Goal: Information Seeking & Learning: Learn about a topic

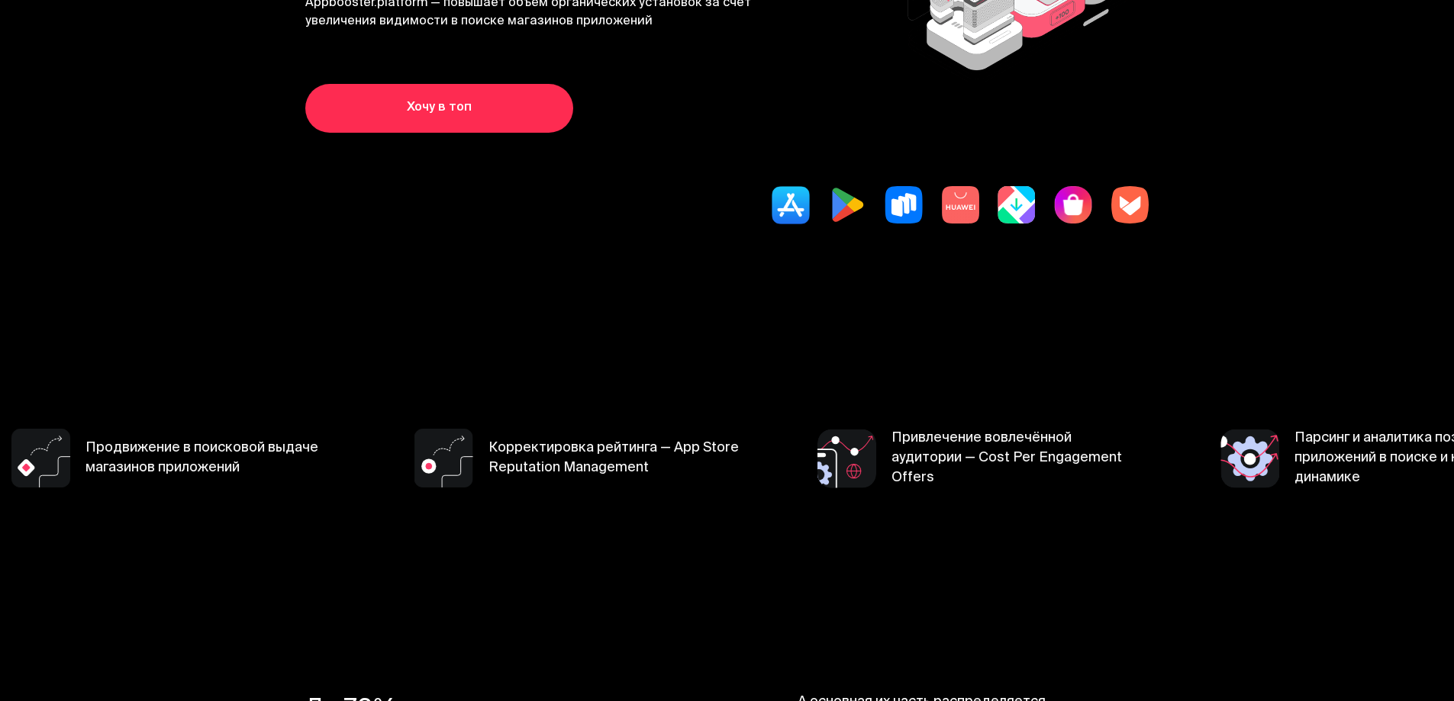
scroll to position [305, 0]
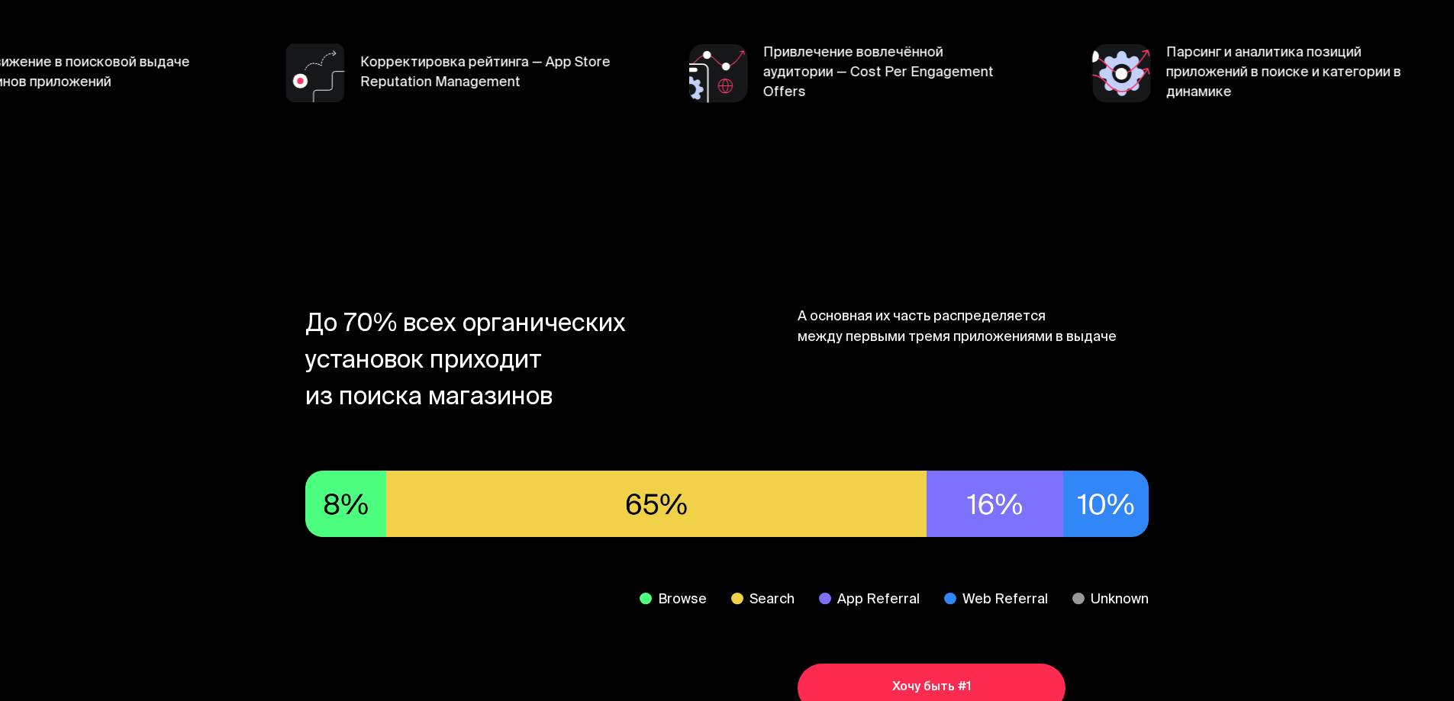
drag, startPoint x: 386, startPoint y: 350, endPoint x: 322, endPoint y: 383, distance: 72.0
click at [322, 383] on section "До 70% всех органических установок приходит из поиска магазинов А основная их ч…" at bounding box center [727, 510] width 1221 height 601
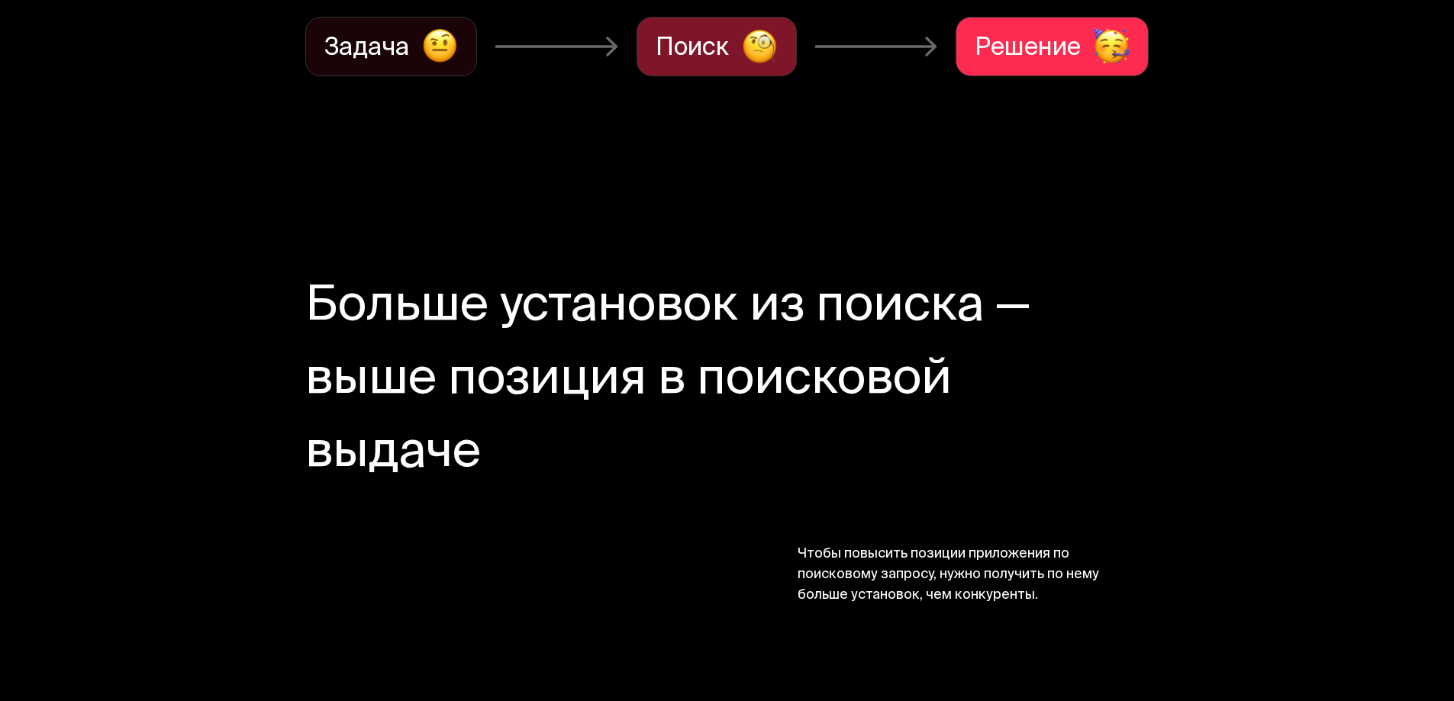
scroll to position [2137, 0]
